Goal: Transaction & Acquisition: Book appointment/travel/reservation

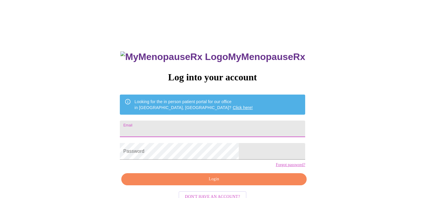
click at [198, 124] on input "Email" at bounding box center [212, 128] width 185 height 17
type input "meganwatson80@gmail.com"
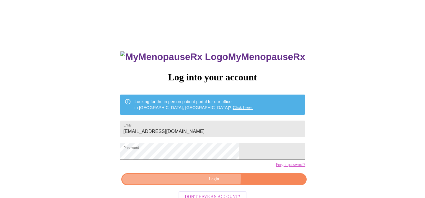
click at [213, 183] on span "Login" at bounding box center [214, 178] width 172 height 7
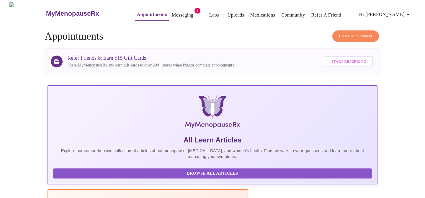
click at [342, 33] on span "Create Appointment" at bounding box center [355, 36] width 33 height 7
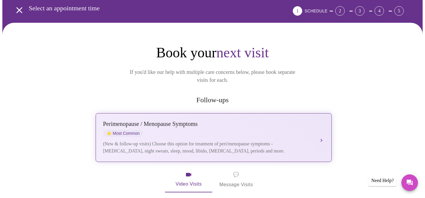
scroll to position [28, 0]
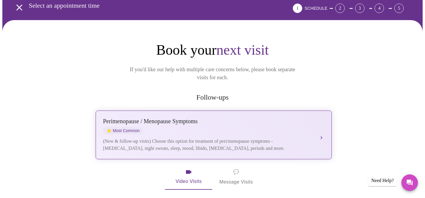
click at [245, 121] on div "Perimenopause / Menopause Symptoms ⭐ Most Common" at bounding box center [207, 126] width 209 height 16
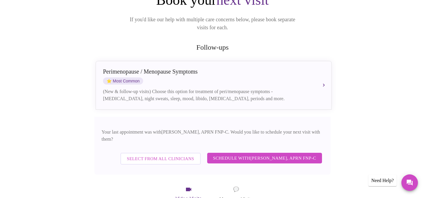
scroll to position [85, 0]
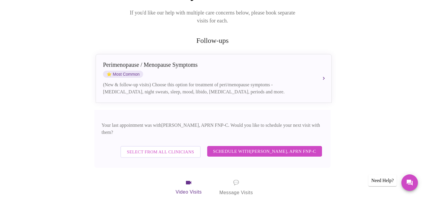
click at [249, 147] on span "Schedule with Kelly Perisin, APRN FNP-C" at bounding box center [264, 151] width 103 height 8
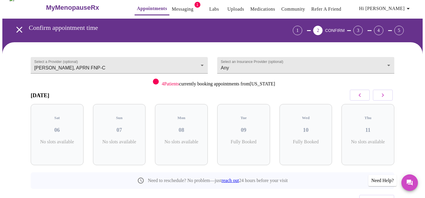
scroll to position [0, 0]
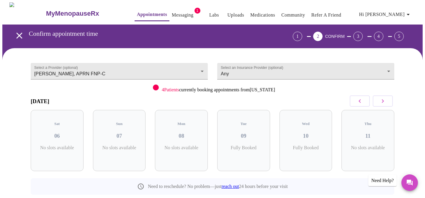
click at [138, 12] on link "Appointments" at bounding box center [152, 14] width 30 height 8
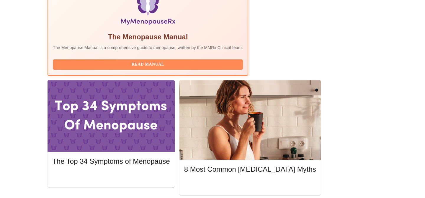
scroll to position [206, 0]
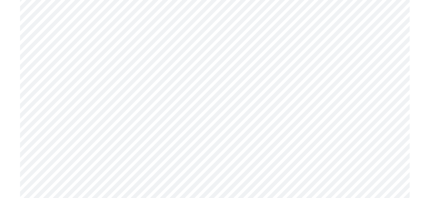
scroll to position [1880, 0]
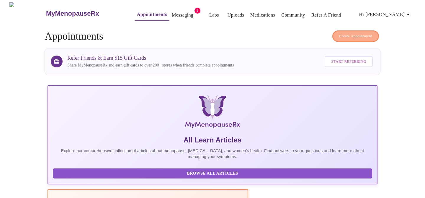
click at [361, 33] on span "Create Appointment" at bounding box center [355, 36] width 33 height 7
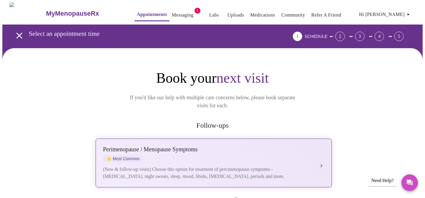
click at [216, 150] on div "Perimenopause / Menopause Symptoms ⭐ Most Common" at bounding box center [207, 154] width 209 height 16
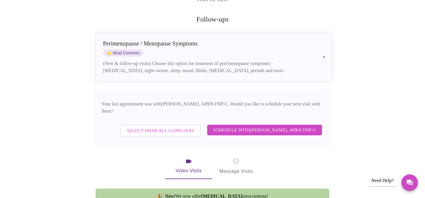
click at [248, 126] on span "Schedule with Kelly Perisin, APRN FNP-C" at bounding box center [264, 130] width 103 height 8
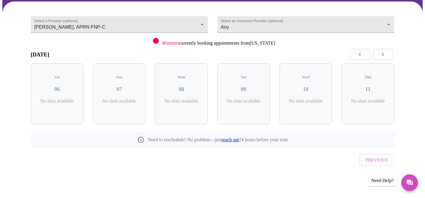
scroll to position [34, 0]
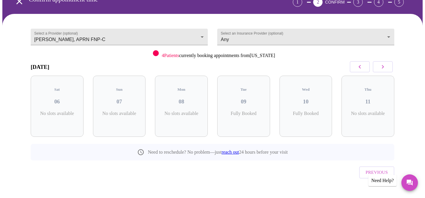
click at [384, 67] on icon "button" at bounding box center [382, 66] width 7 height 7
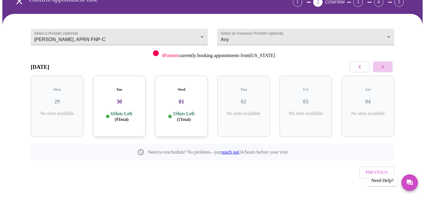
click at [384, 67] on icon "button" at bounding box center [382, 66] width 7 height 7
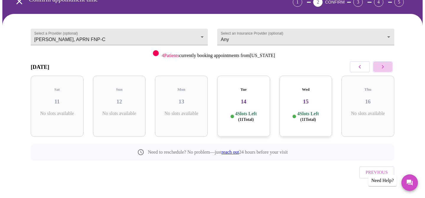
click at [384, 67] on icon "button" at bounding box center [382, 66] width 7 height 7
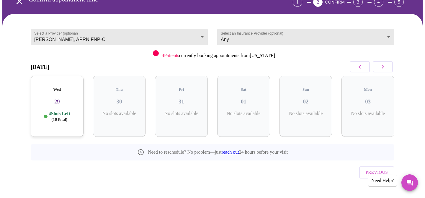
click at [384, 67] on icon "button" at bounding box center [382, 66] width 7 height 7
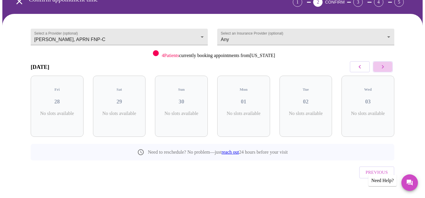
click at [384, 67] on icon "button" at bounding box center [382, 66] width 7 height 7
click at [360, 67] on icon "button" at bounding box center [359, 66] width 7 height 7
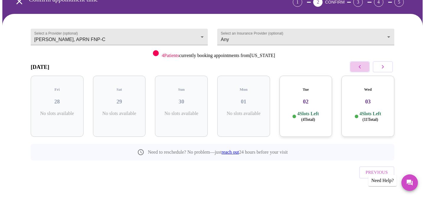
click at [360, 67] on icon "button" at bounding box center [359, 66] width 7 height 7
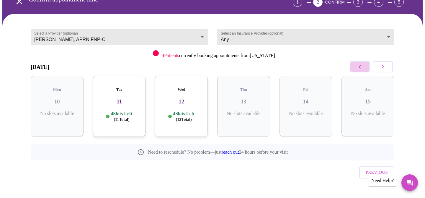
click at [360, 67] on icon "button" at bounding box center [359, 66] width 7 height 7
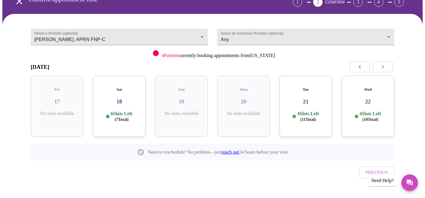
click at [381, 67] on icon "button" at bounding box center [382, 66] width 7 height 7
click at [359, 64] on icon "button" at bounding box center [359, 66] width 7 height 7
click at [367, 101] on div "Wed 22 4 Slots Left ( 10 Total)" at bounding box center [367, 106] width 53 height 61
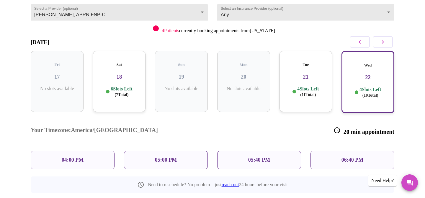
scroll to position [59, 0]
click at [163, 156] on p "05:00 PM" at bounding box center [166, 159] width 22 height 6
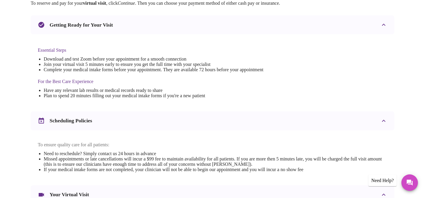
scroll to position [117, 0]
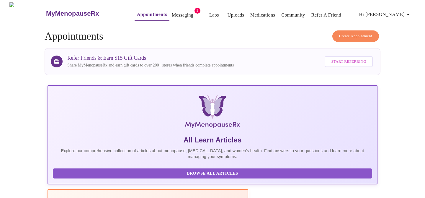
click at [352, 33] on span "Create Appointment" at bounding box center [355, 36] width 33 height 7
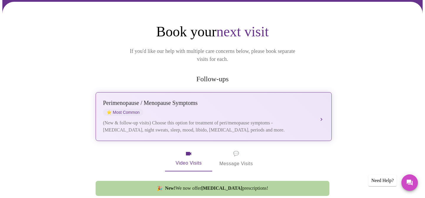
scroll to position [50, 0]
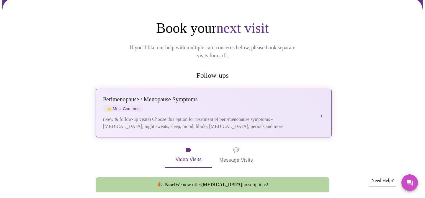
click at [220, 116] on div "(New & follow-up visits) Choose this option for treatment of peri/menopause sym…" at bounding box center [207, 123] width 209 height 14
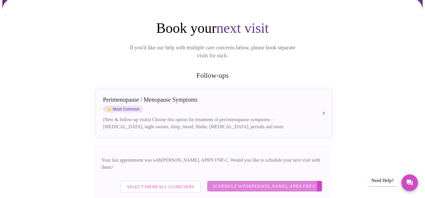
click at [262, 182] on span "Schedule with Kelly Perisin, APRN FNP-C" at bounding box center [264, 186] width 103 height 8
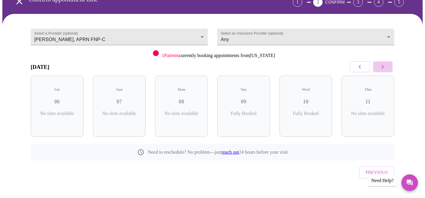
click at [383, 66] on icon "button" at bounding box center [383, 67] width 2 height 4
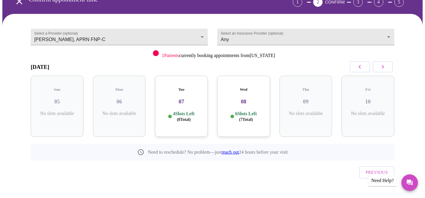
click at [383, 66] on icon "button" at bounding box center [383, 67] width 2 height 4
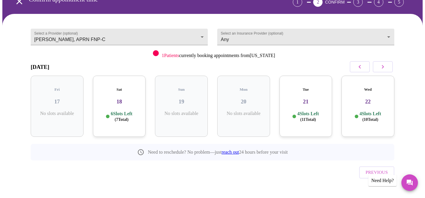
click at [383, 66] on icon "button" at bounding box center [383, 67] width 2 height 4
click at [363, 111] on p "3 Slots Left ( 10 Total)" at bounding box center [370, 117] width 22 height 12
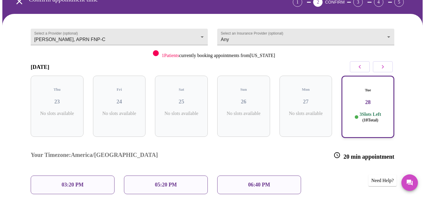
click at [166, 181] on p "05:20 PM" at bounding box center [166, 184] width 22 height 6
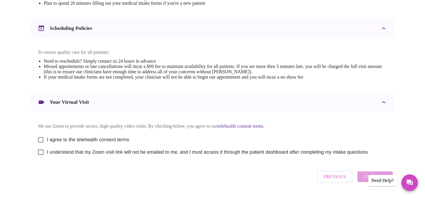
scroll to position [230, 0]
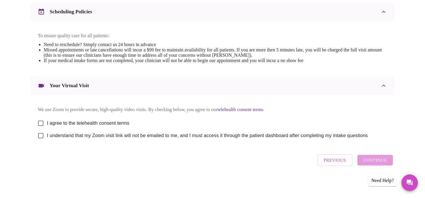
click at [41, 120] on input "I agree to the telehealth consent terms" at bounding box center [41, 123] width 12 height 12
checkbox input "true"
click at [41, 134] on input "I understand that my Zoom visit link will not be emailed to me, and I must acce…" at bounding box center [41, 135] width 12 height 12
checkbox input "true"
click at [371, 158] on span "Continue" at bounding box center [375, 160] width 24 height 8
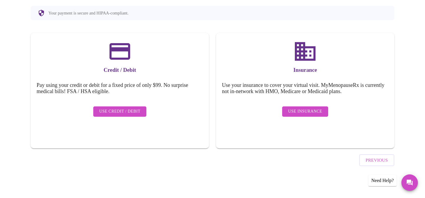
scroll to position [53, 0]
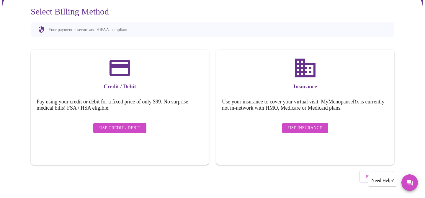
click at [291, 124] on span "Use Insurance" at bounding box center [305, 127] width 34 height 7
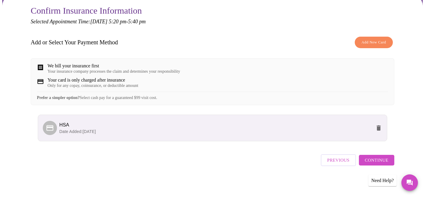
scroll to position [58, 0]
click at [379, 160] on span "Continue" at bounding box center [377, 160] width 24 height 8
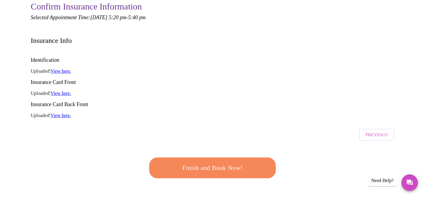
click at [225, 162] on span "Finish and Book Now!" at bounding box center [212, 167] width 109 height 11
